Goal: Transaction & Acquisition: Purchase product/service

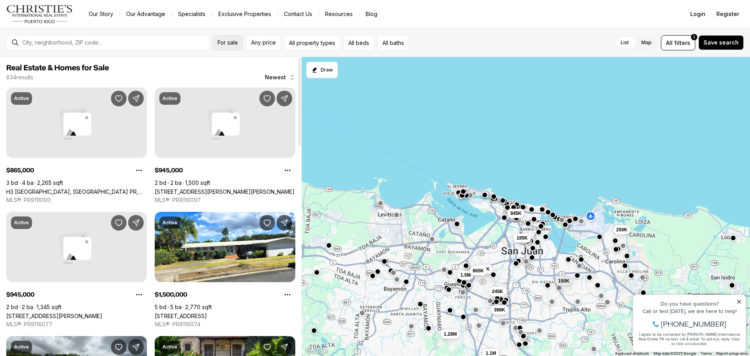
click at [225, 42] on span "For sale" at bounding box center [227, 42] width 20 height 6
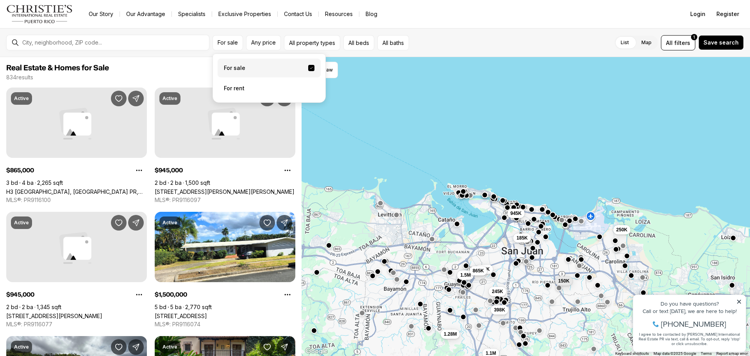
click at [246, 72] on label "For sale" at bounding box center [268, 68] width 103 height 19
click at [308, 71] on button "For sale" at bounding box center [311, 68] width 6 height 6
click at [271, 45] on span "Any price" at bounding box center [263, 42] width 25 height 6
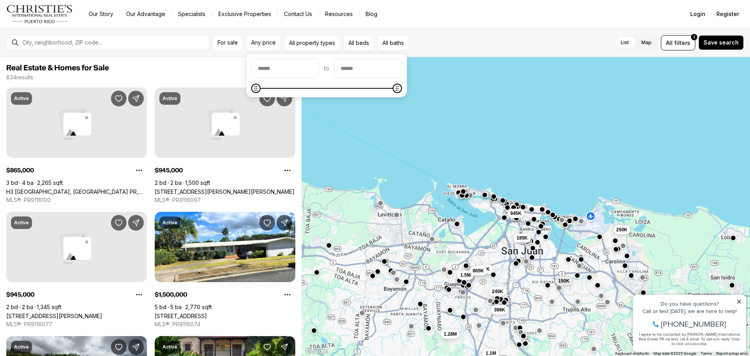
click at [283, 66] on input "priceMin" at bounding box center [284, 68] width 67 height 19
click at [387, 75] on input "priceMax" at bounding box center [367, 68] width 67 height 19
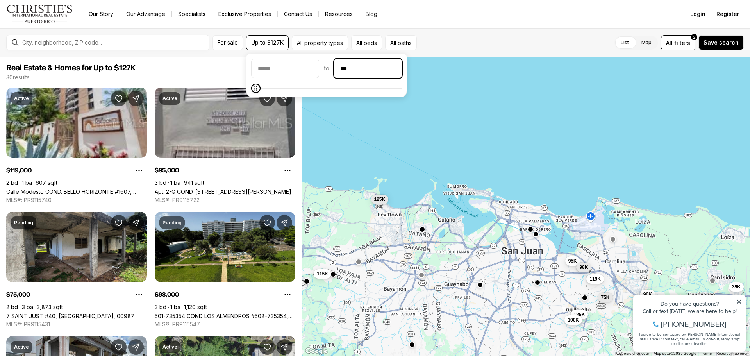
type input "**"
type input "*******"
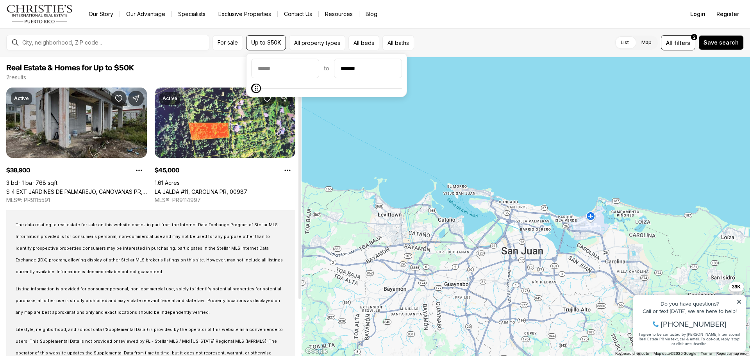
click at [77, 188] on link "S 4 EXT JARDINES DE PALMAREJO, CANOVANAS PR, 00729" at bounding box center [76, 191] width 141 height 7
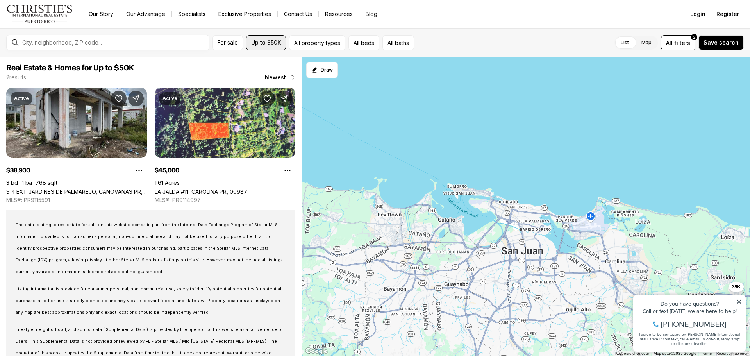
click at [278, 43] on span "Up to $50K" at bounding box center [266, 42] width 30 height 6
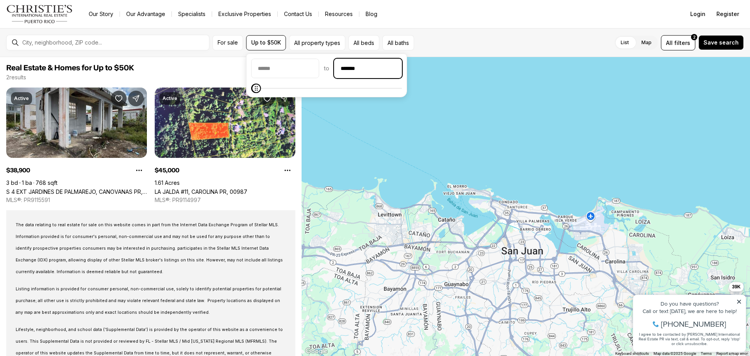
click at [391, 70] on input "*******" at bounding box center [367, 68] width 67 height 19
type input "**"
type input "********"
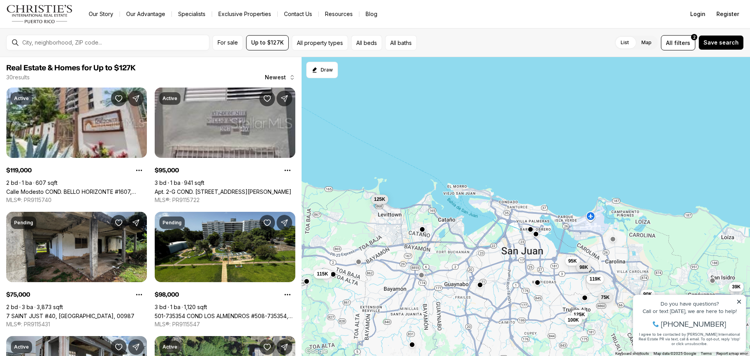
click at [416, 124] on div "39K 45K 119K 95K 75K 98K 70K 115K 90K 125K 100K 125K" at bounding box center [525, 206] width 448 height 299
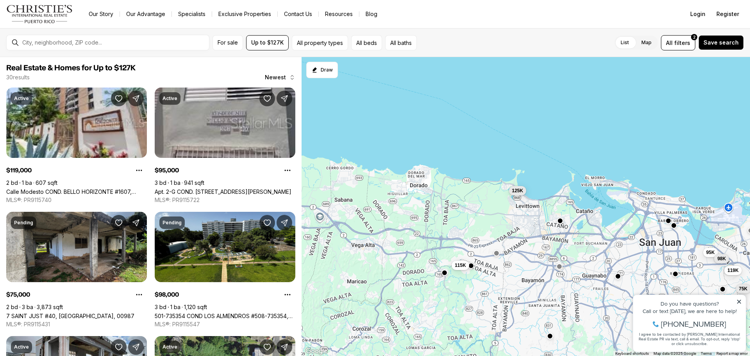
drag, startPoint x: 377, startPoint y: 228, endPoint x: 515, endPoint y: 219, distance: 138.5
click at [515, 219] on div "39K 45K 119K 95K 75K 98K 70K 115K 90K 125K 100K 125K" at bounding box center [525, 206] width 448 height 299
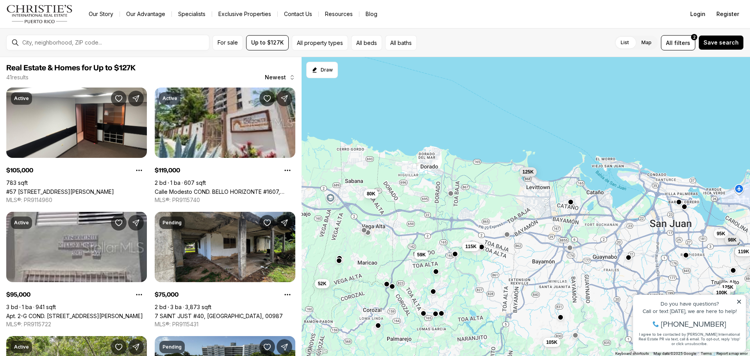
drag, startPoint x: 410, startPoint y: 217, endPoint x: 421, endPoint y: 199, distance: 21.2
click at [421, 199] on div "119K 95K 75K 98K 115K 125K 100K 125K 105K 52K 80K 59K" at bounding box center [525, 206] width 448 height 299
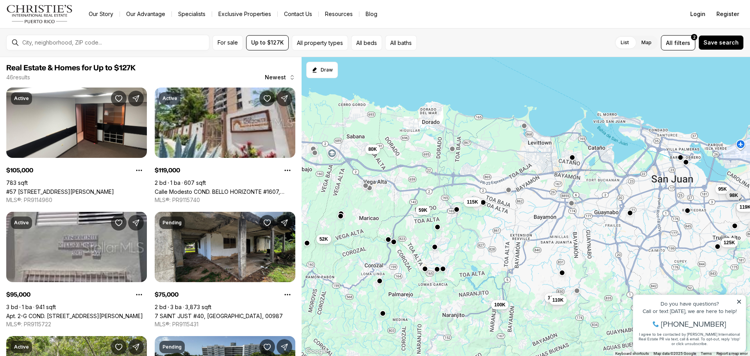
drag, startPoint x: 454, startPoint y: 194, endPoint x: 455, endPoint y: 148, distance: 46.5
click at [455, 148] on div "119K 95K 75K 98K 115K 125K 105K 52K 80K 59K 110K 100K" at bounding box center [525, 206] width 448 height 299
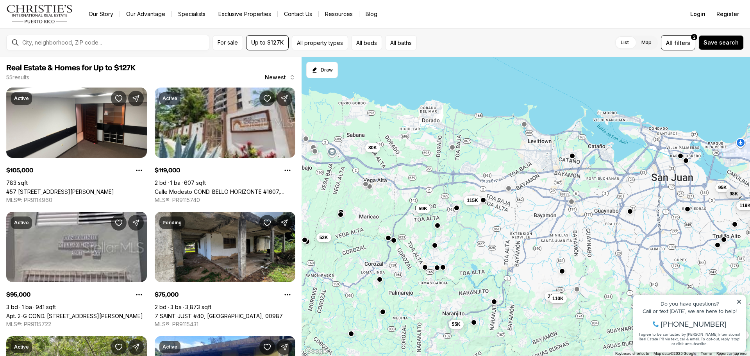
click at [483, 203] on button "button" at bounding box center [483, 200] width 6 height 6
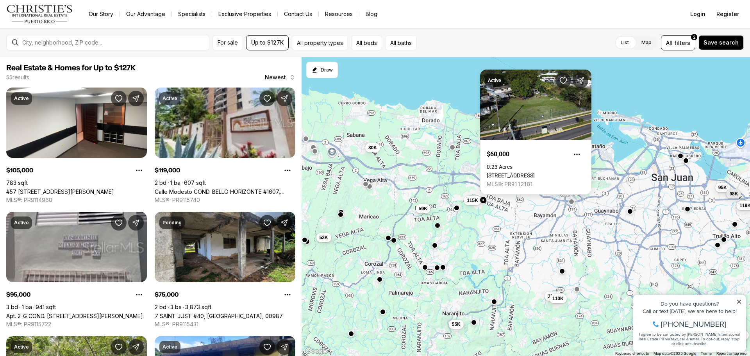
click at [484, 199] on button "button" at bounding box center [483, 200] width 6 height 6
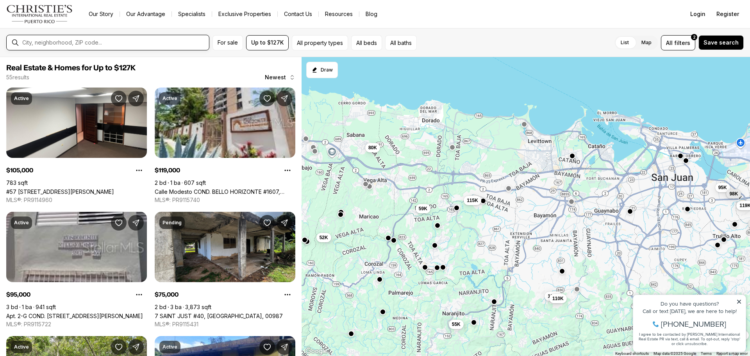
click at [124, 39] on input "text" at bounding box center [114, 42] width 184 height 7
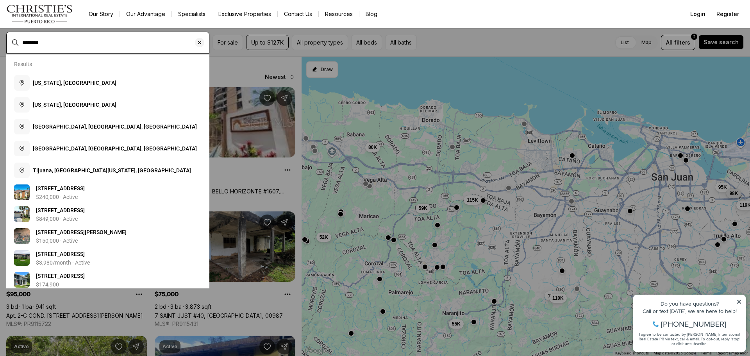
type input "********"
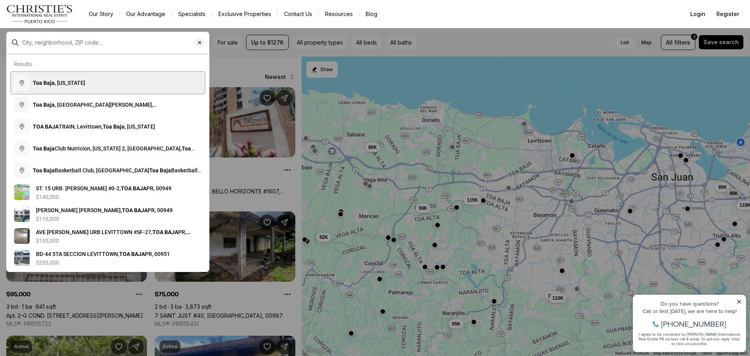
click at [110, 73] on button "Toa Baja , Puerto Rico" at bounding box center [108, 83] width 194 height 22
type input "**********"
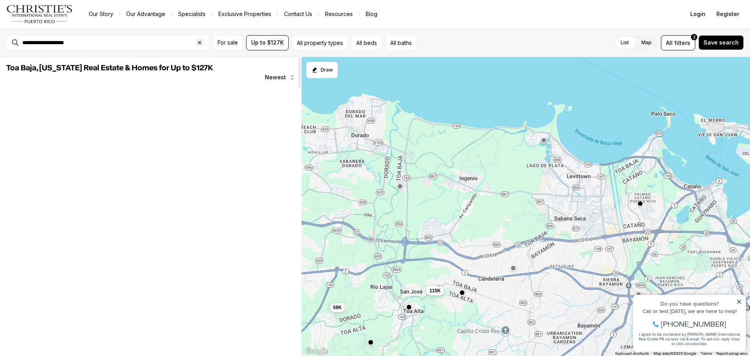
click at [128, 78] on div "Newest" at bounding box center [150, 77] width 289 height 8
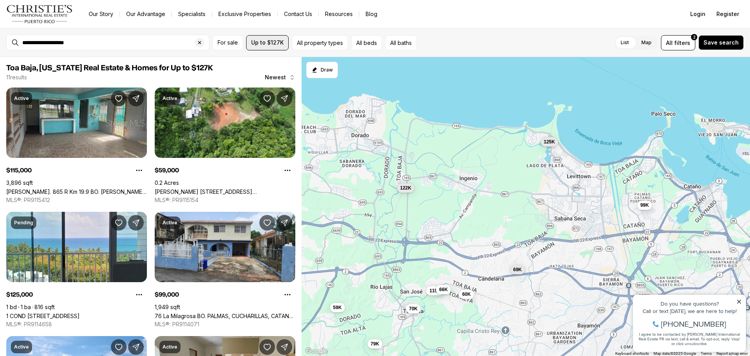
click at [284, 42] on button "Up to $127K" at bounding box center [267, 42] width 43 height 15
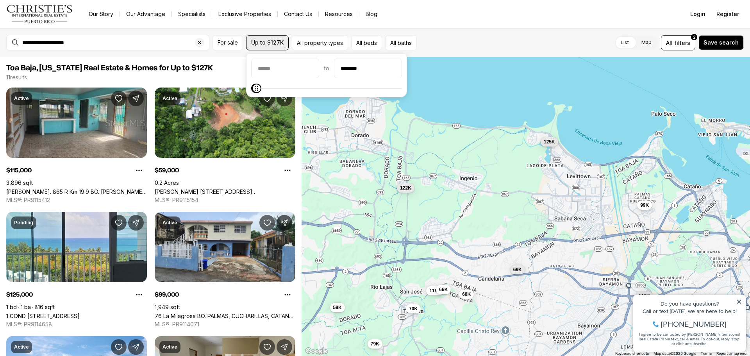
click at [284, 42] on button "Up to $127K" at bounding box center [267, 42] width 43 height 15
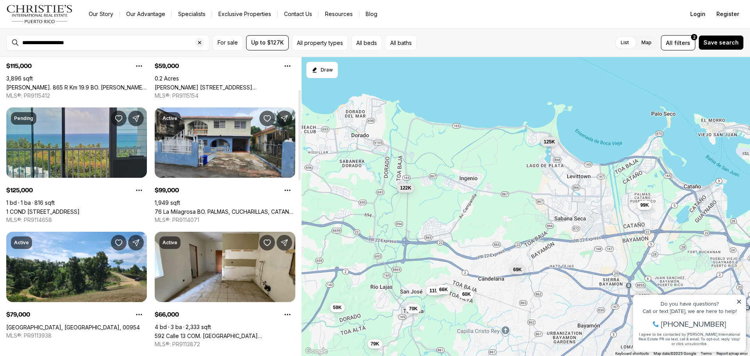
scroll to position [156, 0]
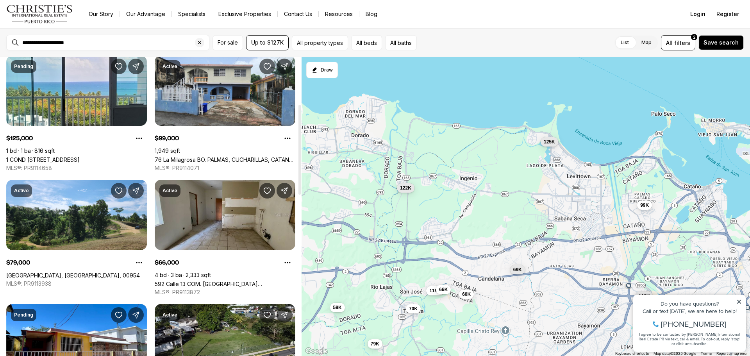
click at [233, 280] on link "592 Calle 13 COM. SAN JOSE II, TOA BAJA PR, 00949" at bounding box center [225, 283] width 141 height 7
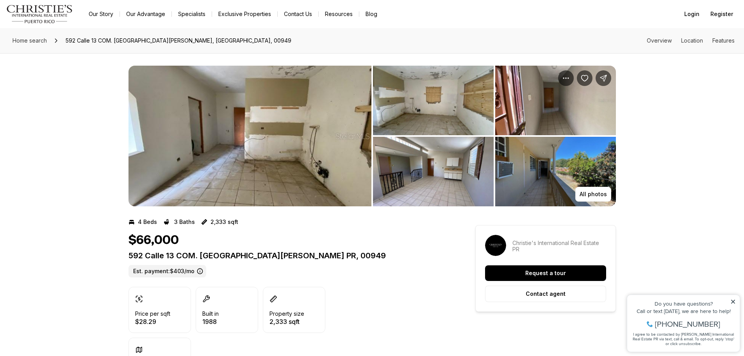
click at [394, 183] on img "View image gallery" at bounding box center [433, 172] width 121 height 70
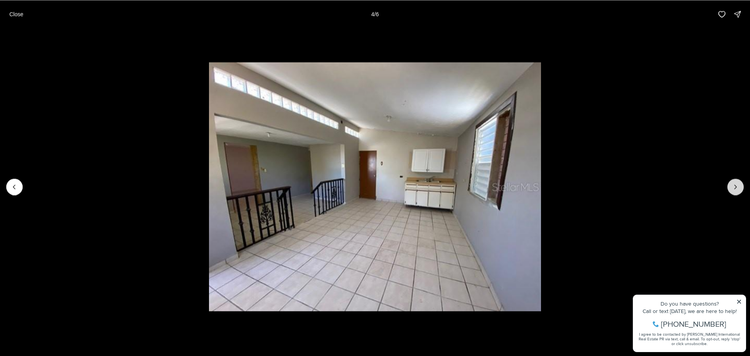
click at [737, 189] on icon "Next slide" at bounding box center [735, 187] width 8 height 8
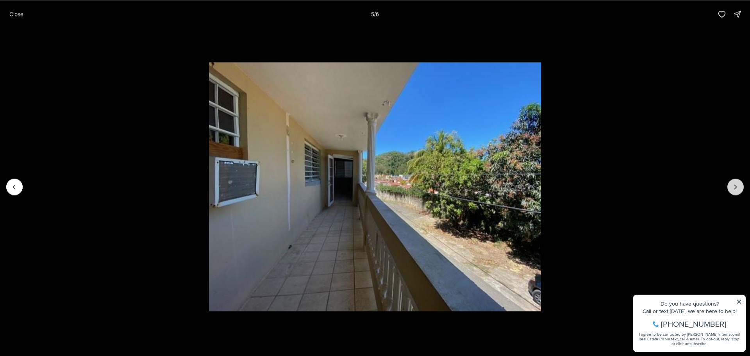
click at [737, 188] on icon "Next slide" at bounding box center [735, 187] width 8 height 8
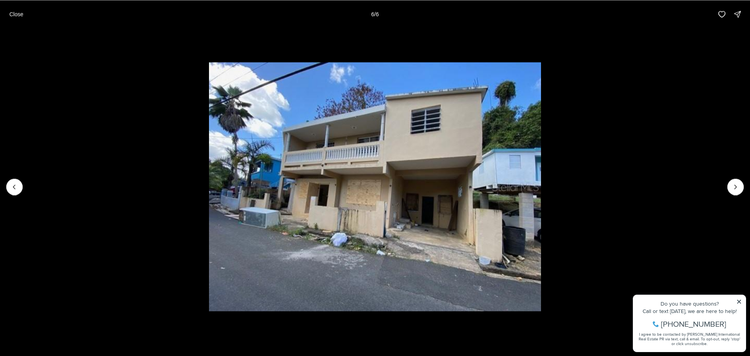
click at [737, 187] on div at bounding box center [735, 186] width 16 height 16
click at [736, 191] on div at bounding box center [735, 186] width 16 height 16
click at [22, 15] on p "Close" at bounding box center [16, 14] width 14 height 6
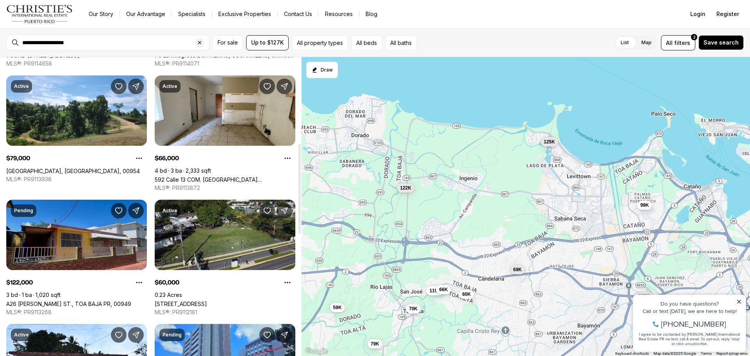
scroll to position [364, 0]
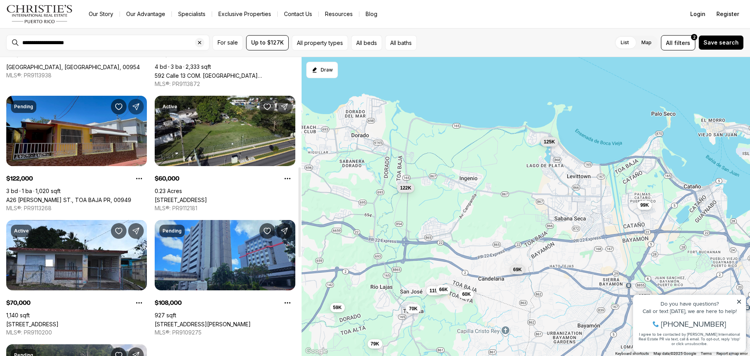
click at [143, 103] on button "Share Property" at bounding box center [136, 107] width 16 height 16
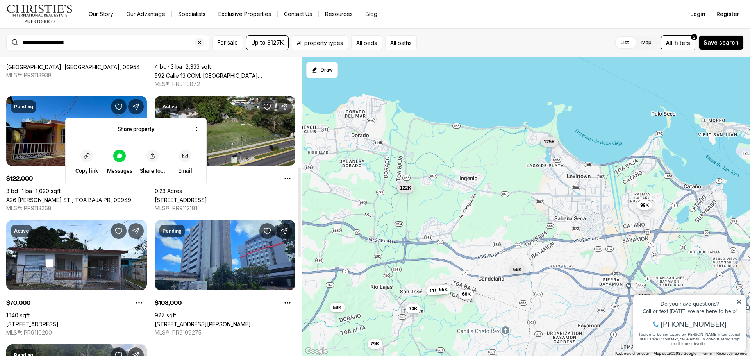
click at [83, 196] on link "A26 [PERSON_NAME] ST., TOA BAJA PR, 00949" at bounding box center [68, 199] width 125 height 7
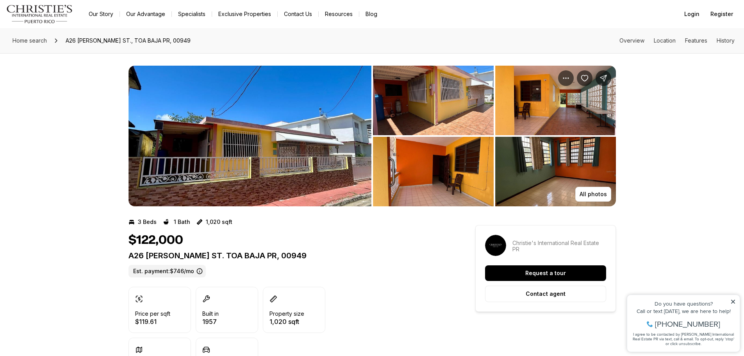
click at [425, 125] on img "View image gallery" at bounding box center [433, 101] width 121 height 70
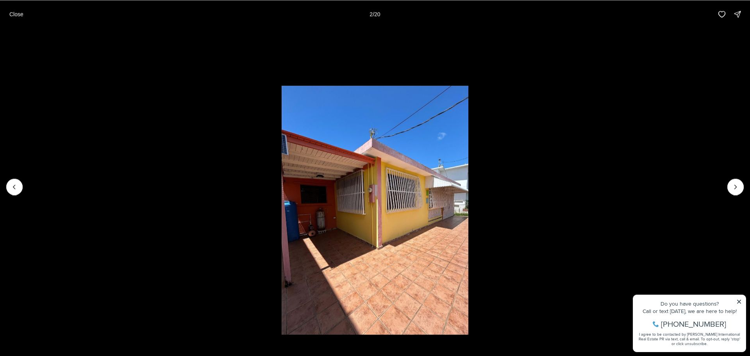
click at [743, 178] on li "2 of 20" at bounding box center [375, 186] width 750 height 317
click at [735, 187] on icon "Next slide" at bounding box center [735, 187] width 8 height 8
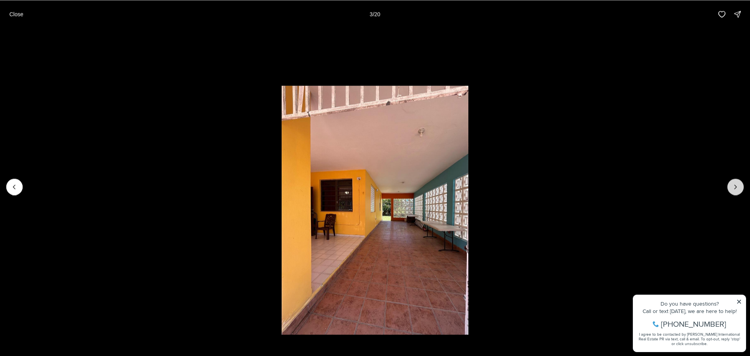
click at [735, 187] on icon "Next slide" at bounding box center [735, 187] width 8 height 8
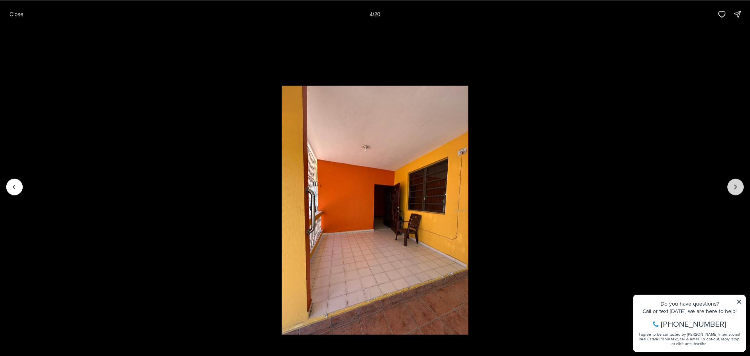
click at [737, 183] on icon "Next slide" at bounding box center [735, 187] width 8 height 8
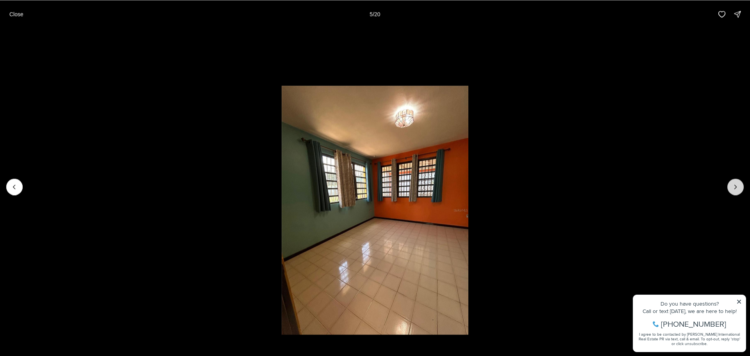
click at [737, 183] on icon "Next slide" at bounding box center [735, 187] width 8 height 8
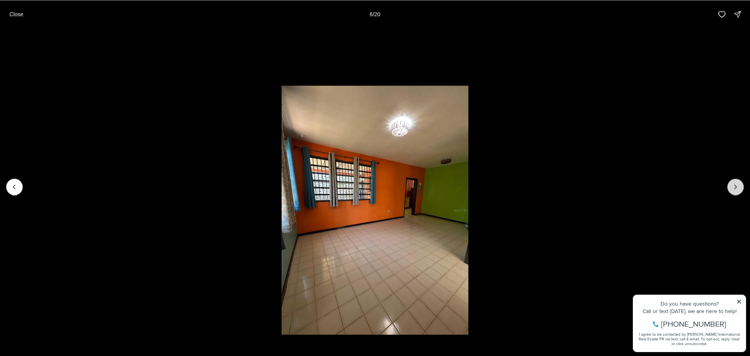
click at [737, 183] on icon "Next slide" at bounding box center [735, 187] width 8 height 8
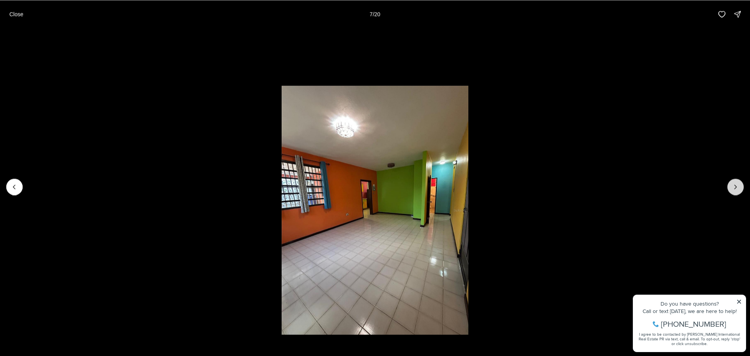
click at [737, 183] on icon "Next slide" at bounding box center [735, 187] width 8 height 8
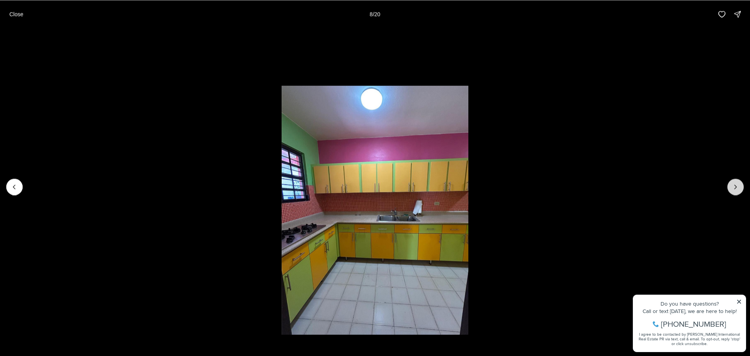
click at [737, 183] on icon "Next slide" at bounding box center [735, 187] width 8 height 8
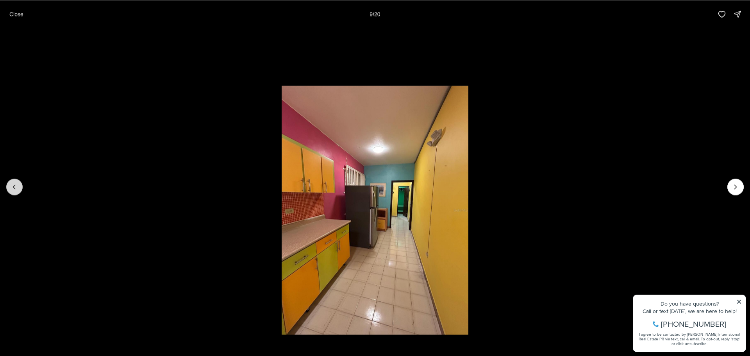
click at [10, 182] on button "Previous slide" at bounding box center [14, 186] width 16 height 16
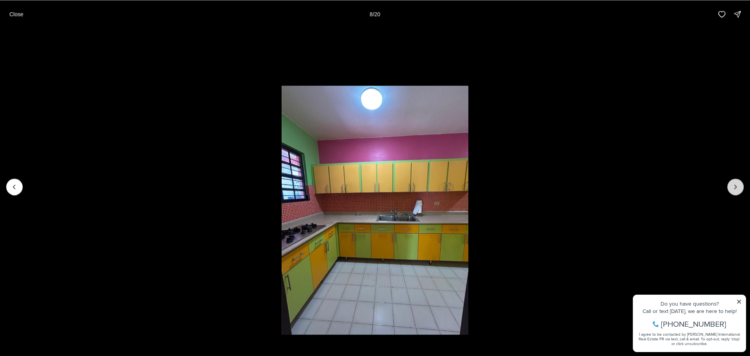
click at [737, 187] on icon "Next slide" at bounding box center [735, 187] width 8 height 8
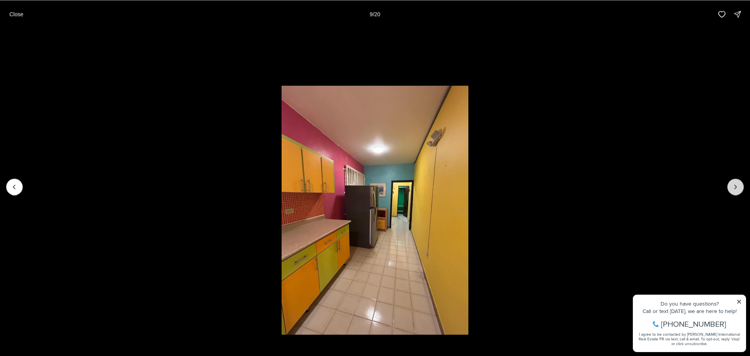
click at [737, 187] on icon "Next slide" at bounding box center [735, 187] width 8 height 8
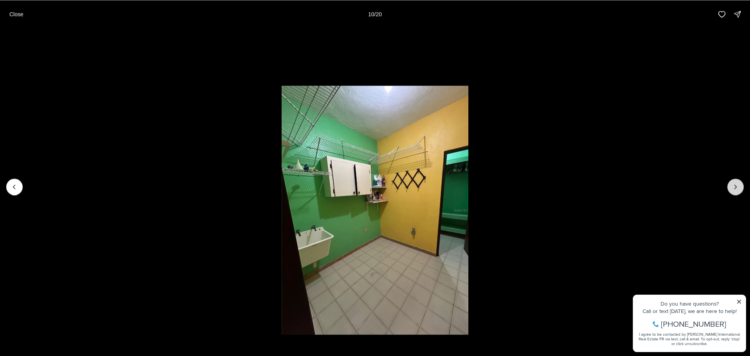
click at [737, 187] on icon "Next slide" at bounding box center [735, 187] width 8 height 8
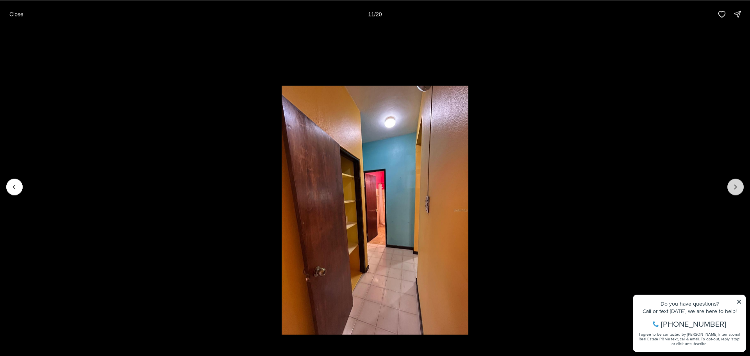
click at [737, 187] on icon "Next slide" at bounding box center [735, 187] width 8 height 8
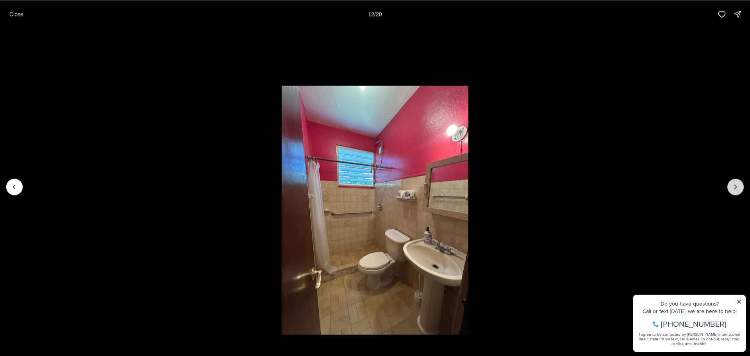
drag, startPoint x: 733, startPoint y: 179, endPoint x: 735, endPoint y: 189, distance: 9.9
click at [734, 186] on button "Next slide" at bounding box center [735, 186] width 16 height 16
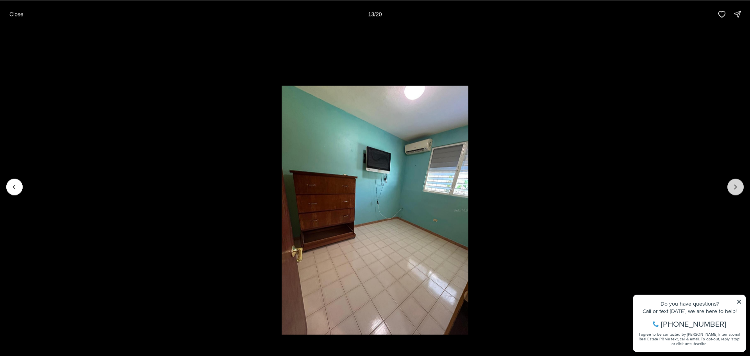
click at [735, 190] on icon "Next slide" at bounding box center [735, 187] width 8 height 8
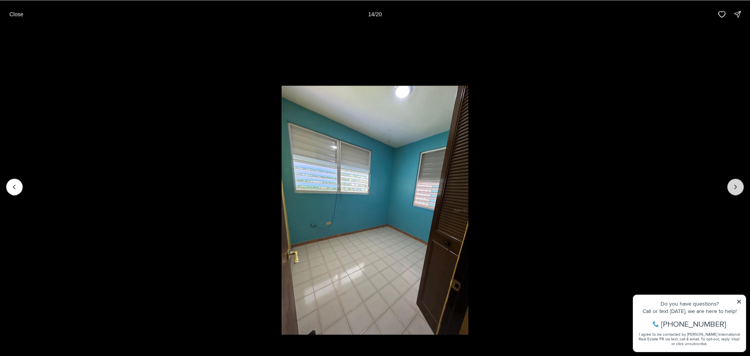
click at [735, 190] on icon "Next slide" at bounding box center [735, 187] width 8 height 8
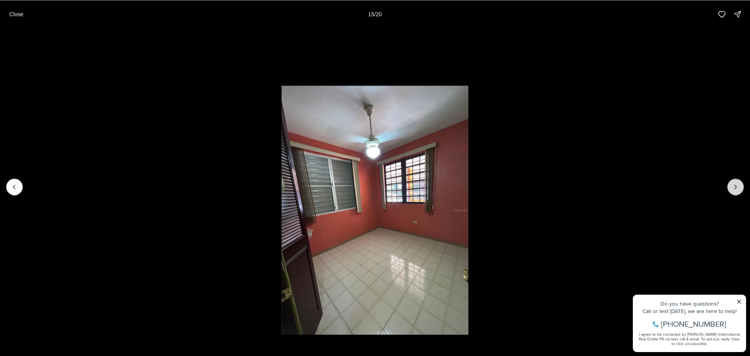
click at [731, 185] on icon "Next slide" at bounding box center [735, 187] width 8 height 8
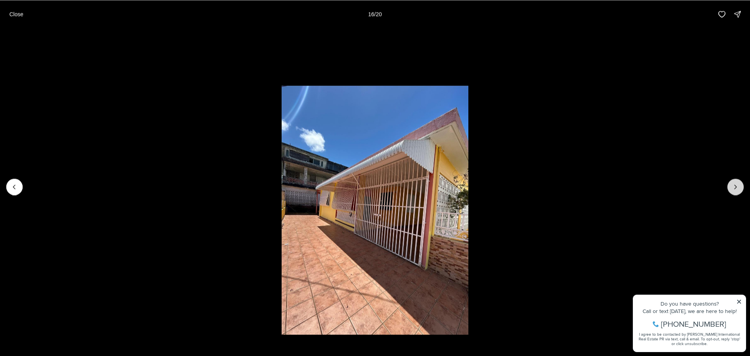
click at [731, 185] on button "Next slide" at bounding box center [735, 186] width 16 height 16
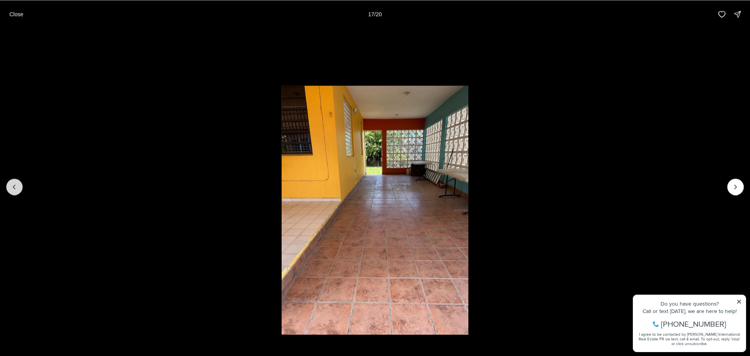
click at [17, 190] on button "Previous slide" at bounding box center [14, 186] width 16 height 16
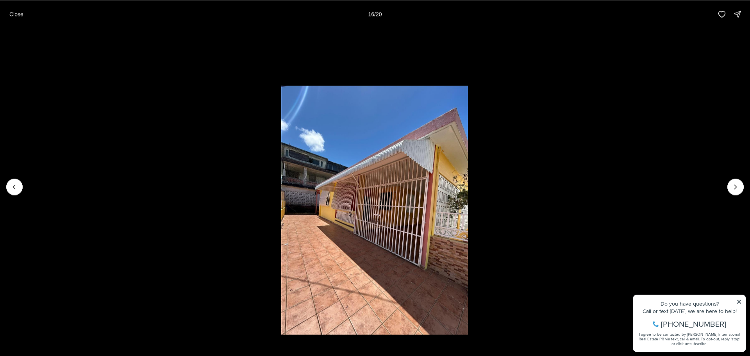
click at [341, 203] on img "16 of 20" at bounding box center [374, 210] width 187 height 249
click at [327, 198] on img "16 of 20" at bounding box center [375, 210] width 187 height 249
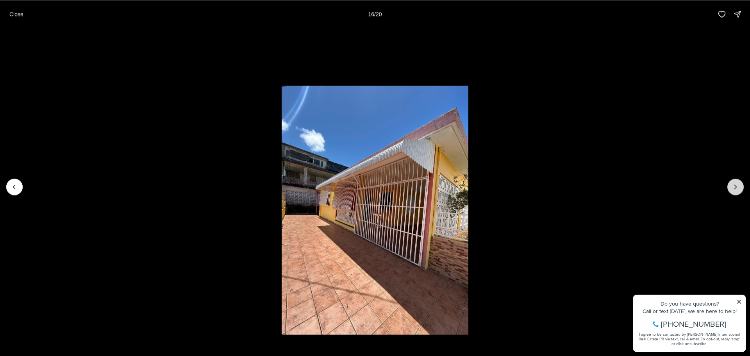
drag, startPoint x: 328, startPoint y: 201, endPoint x: 742, endPoint y: 185, distance: 413.8
click at [742, 185] on button "Next slide" at bounding box center [735, 186] width 16 height 16
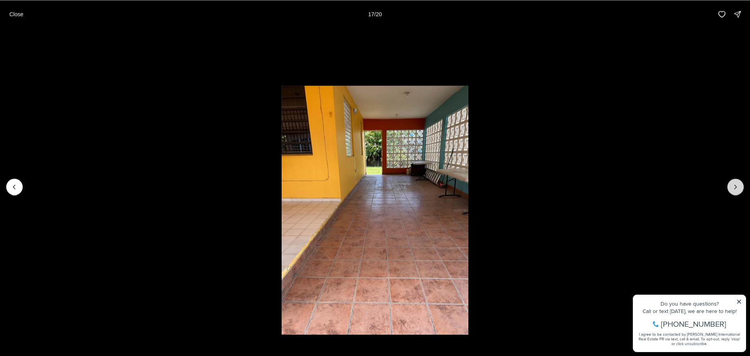
click at [736, 187] on icon "Next slide" at bounding box center [735, 187] width 2 height 4
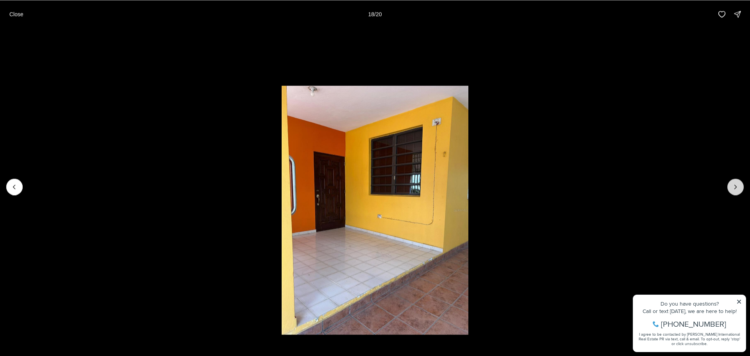
click at [736, 187] on icon "Next slide" at bounding box center [735, 187] width 2 height 4
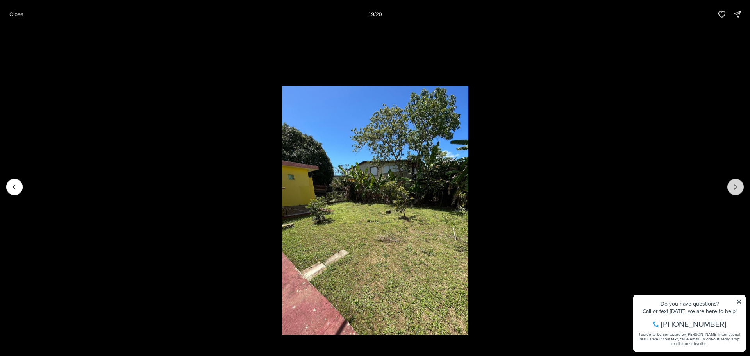
click at [736, 187] on icon "Next slide" at bounding box center [735, 187] width 2 height 4
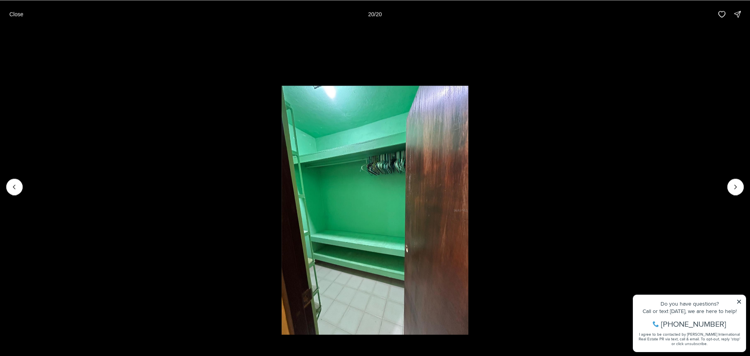
click at [735, 186] on div at bounding box center [735, 186] width 16 height 16
click at [734, 194] on div at bounding box center [735, 186] width 16 height 16
click at [18, 13] on p "Close" at bounding box center [16, 14] width 14 height 6
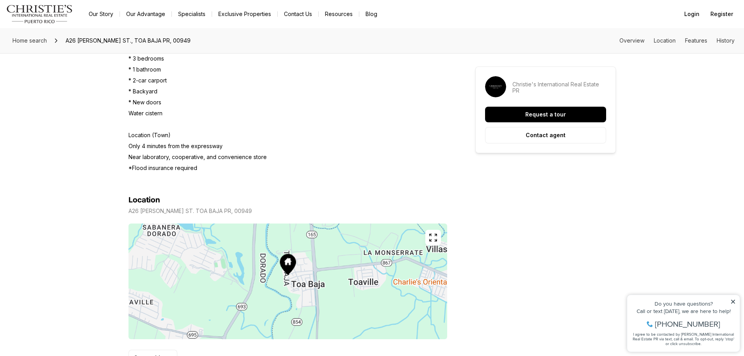
scroll to position [417, 0]
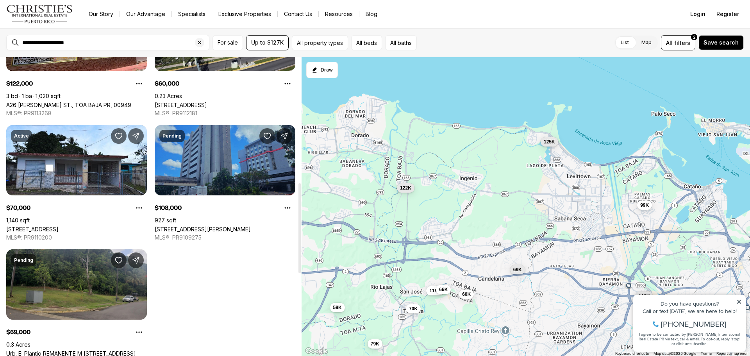
scroll to position [416, 0]
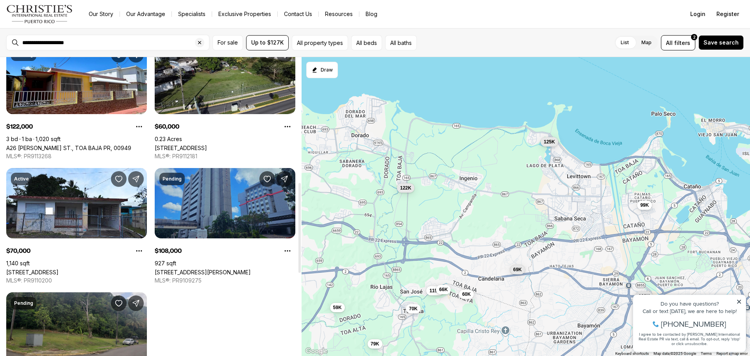
click at [241, 269] on link "[STREET_ADDRESS][PERSON_NAME]" at bounding box center [203, 272] width 96 height 7
